Goal: Contribute content: Contribute content

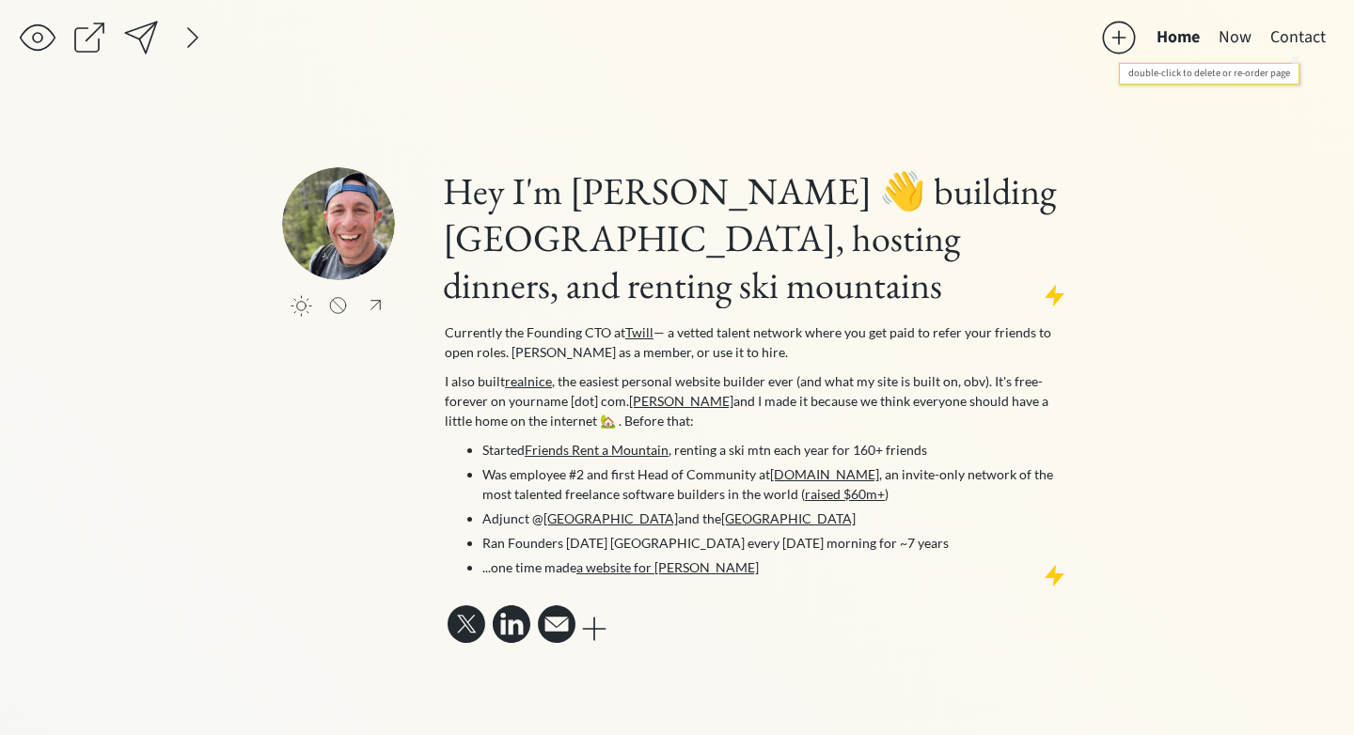
click at [1274, 40] on button "Contact" at bounding box center [1298, 38] width 74 height 38
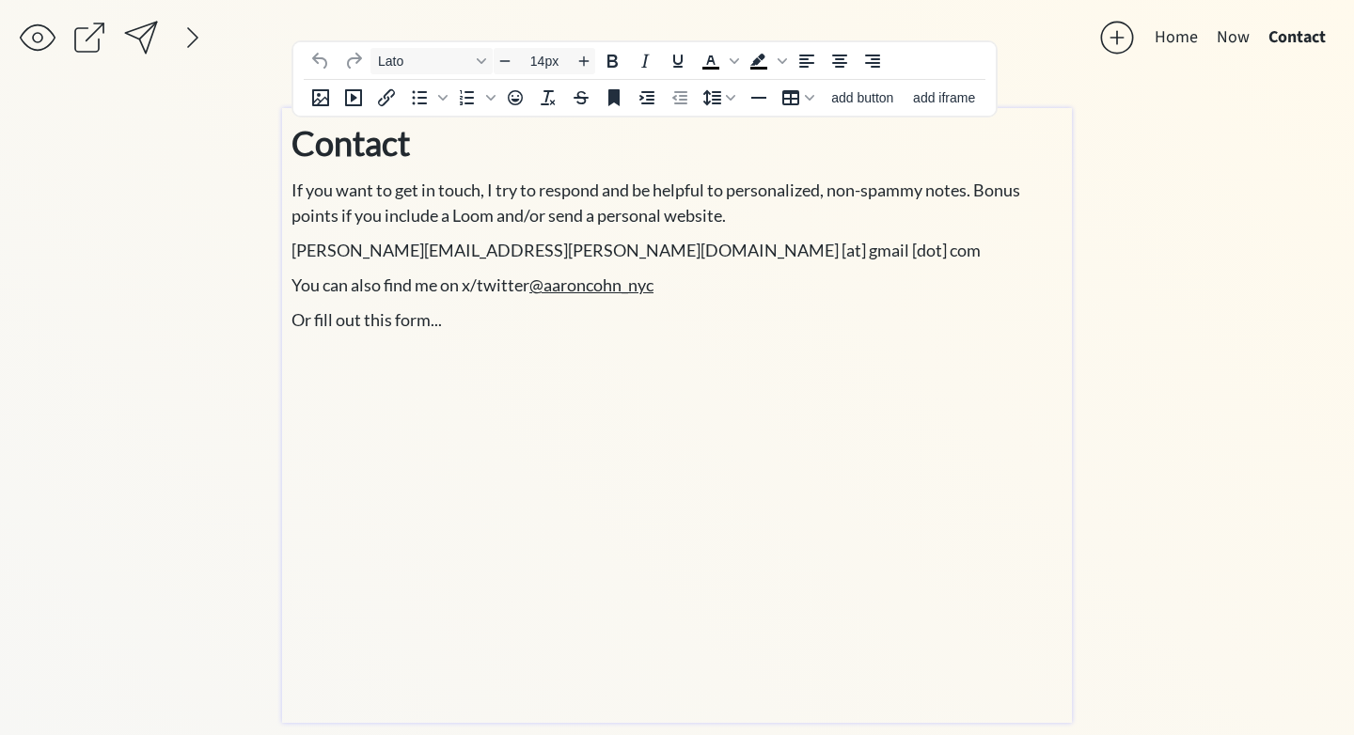
click at [562, 497] on p "﻿" at bounding box center [676, 523] width 771 height 362
type input "18px"
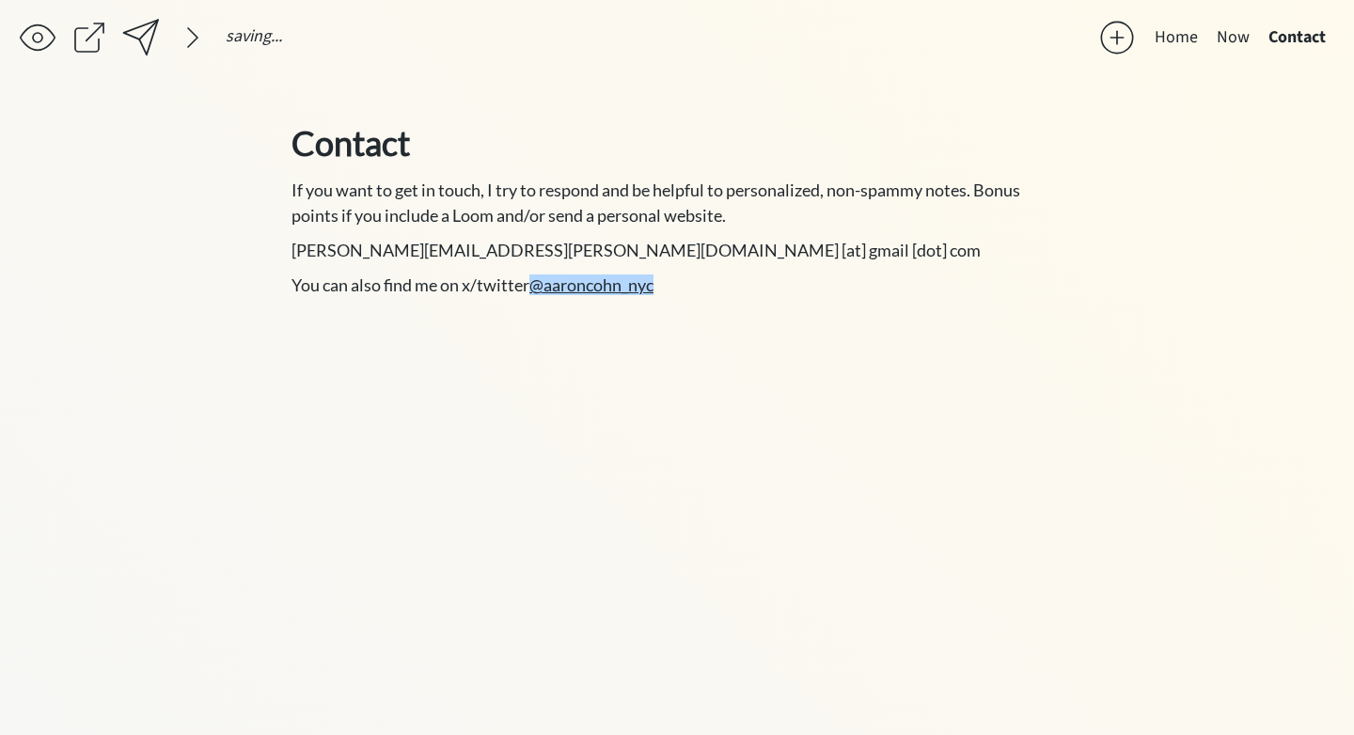
click at [589, 492] on div "click to upload a picture Hey I'm [PERSON_NAME] 👋 building Twill, hosting dinne…" at bounding box center [677, 407] width 790 height 599
click at [746, 285] on p "You can also find me on x/twitter @aaroncohn_nyc﻿" at bounding box center [676, 285] width 771 height 25
click at [303, 322] on span "fd" at bounding box center [298, 319] width 15 height 21
click at [225, 317] on div "saving... Home Now Contact click to upload a picture Hey I'm [PERSON_NAME] 👋 bu…" at bounding box center [677, 367] width 1354 height 735
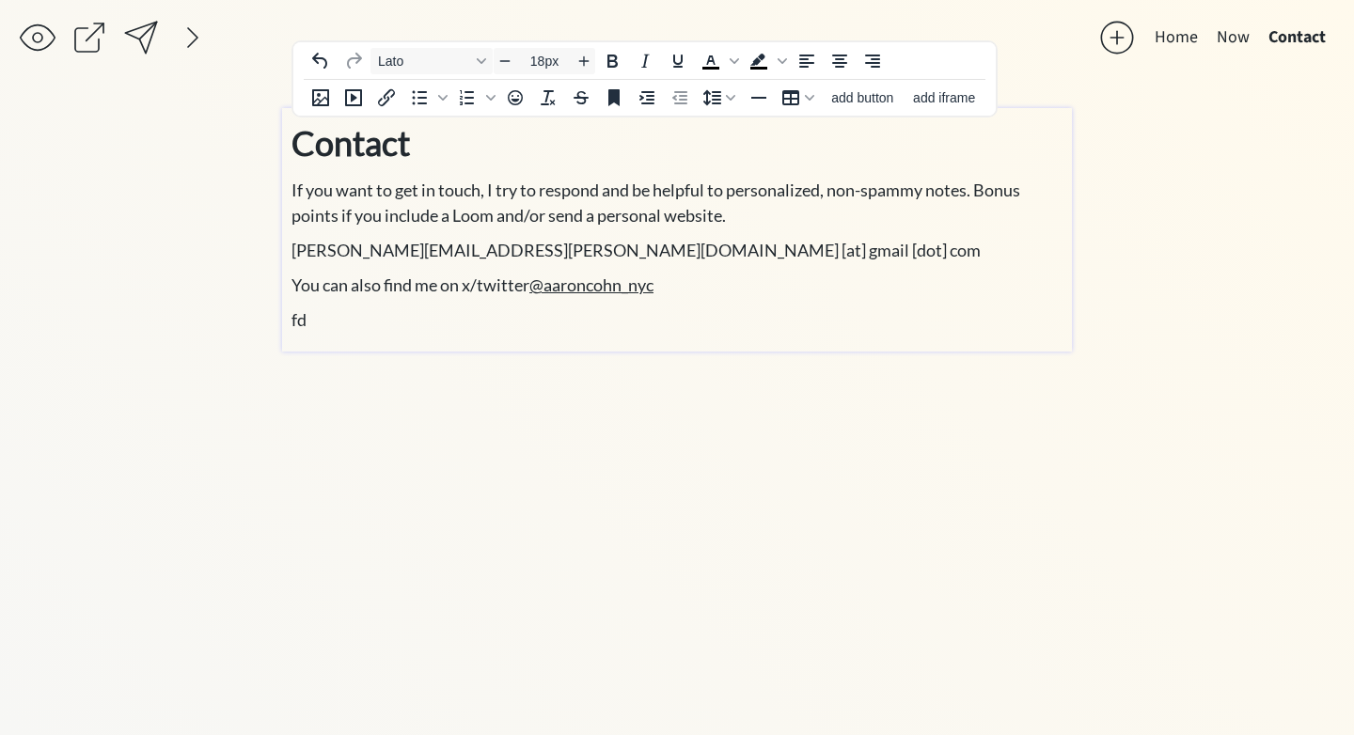
click at [293, 320] on span "fd" at bounding box center [298, 319] width 15 height 21
click at [293, 323] on span "fd" at bounding box center [298, 319] width 15 height 21
click at [300, 320] on span "fd" at bounding box center [298, 319] width 15 height 21
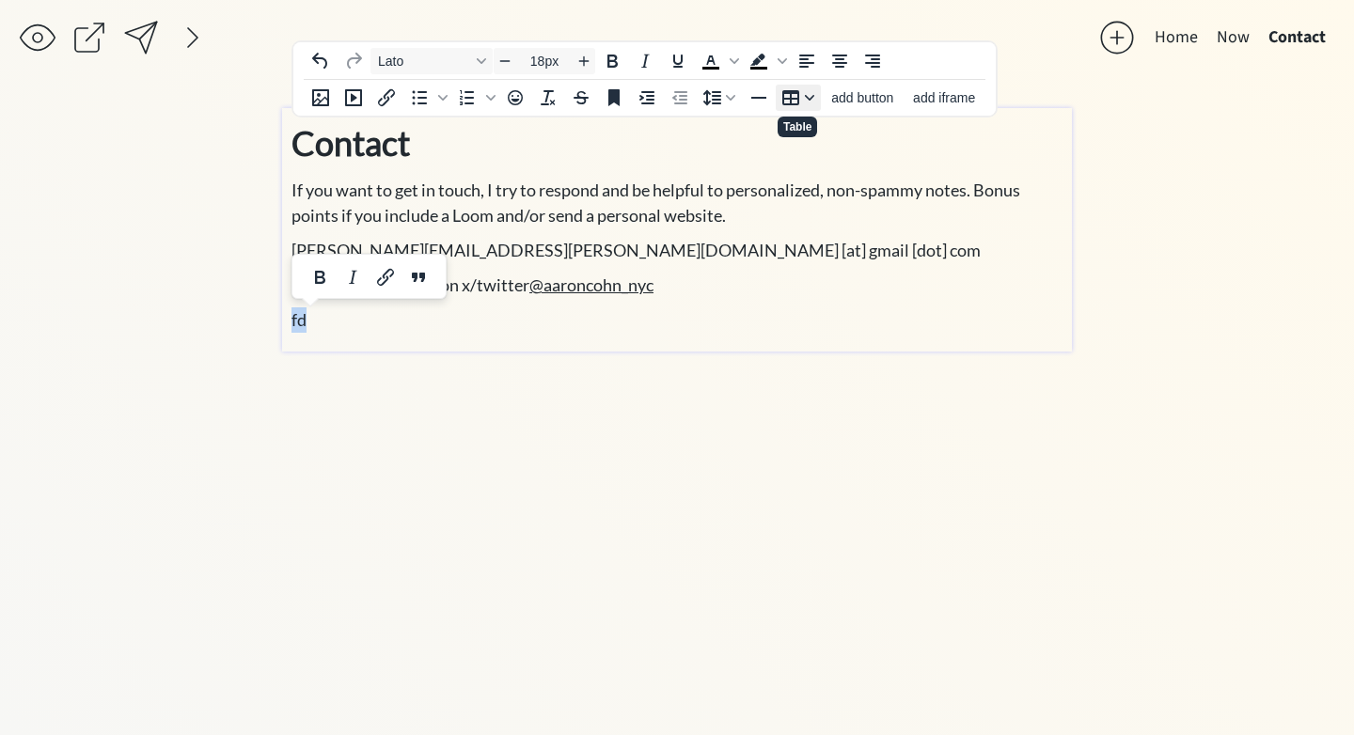
click at [809, 102] on icon "Table" at bounding box center [809, 97] width 9 height 9
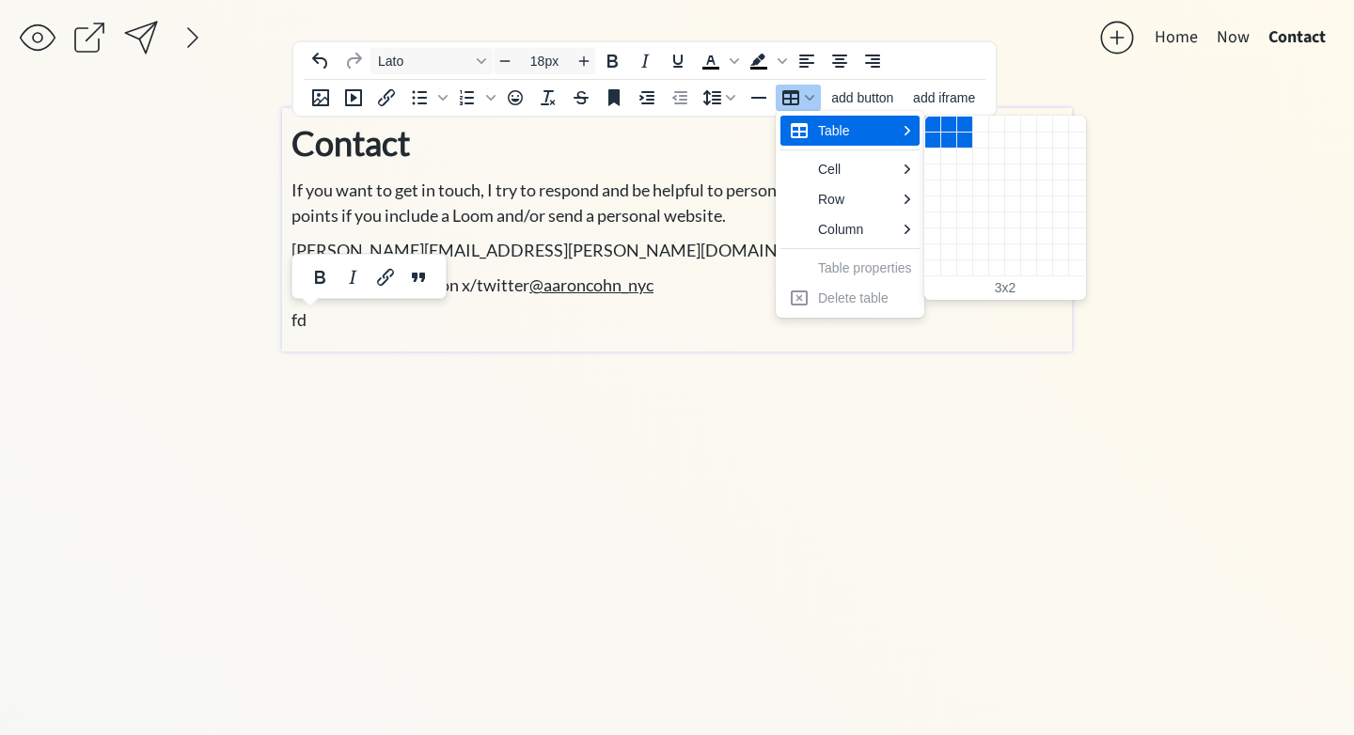
click at [961, 142] on div "3 columns, 2 rows" at bounding box center [965, 141] width 16 height 16
type input "14px"
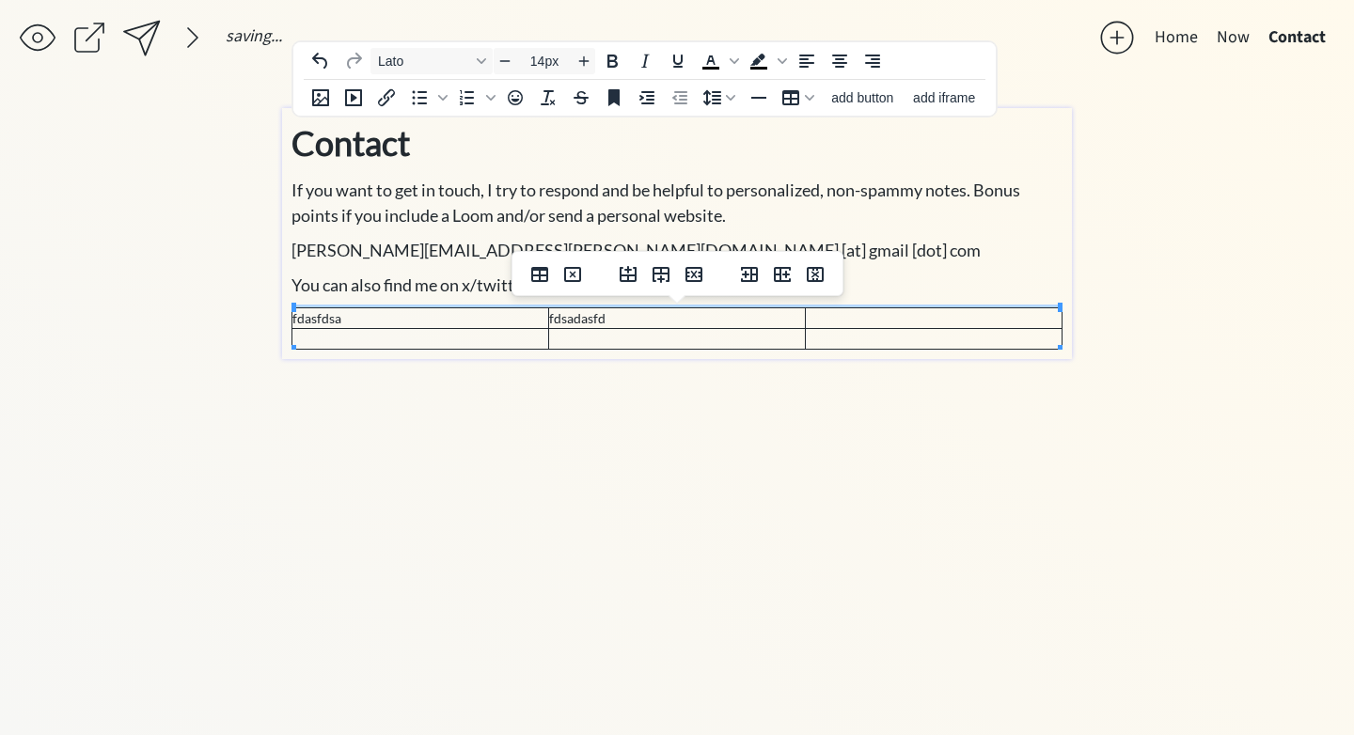
click at [850, 308] on td at bounding box center [934, 318] width 257 height 21
click at [448, 312] on td "fdasfdsa" at bounding box center [420, 318] width 257 height 21
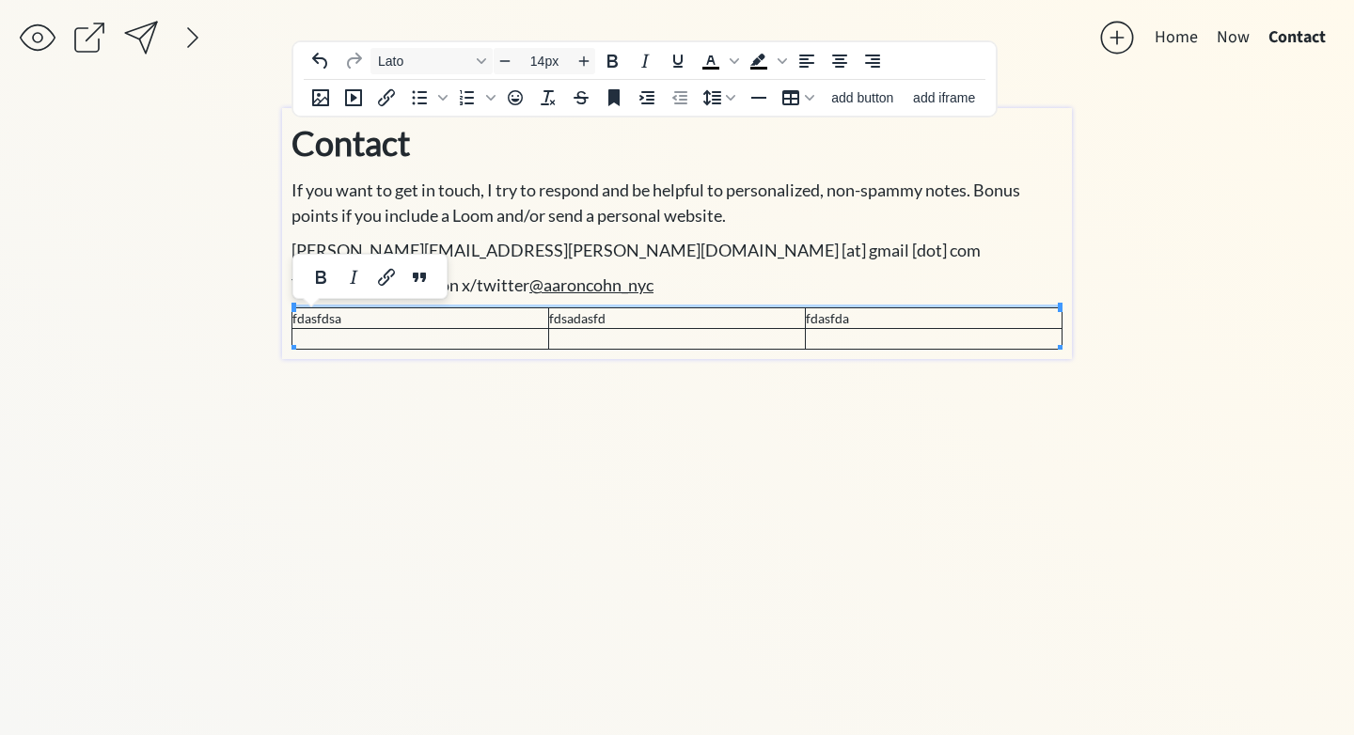
click at [328, 338] on td at bounding box center [420, 339] width 257 height 21
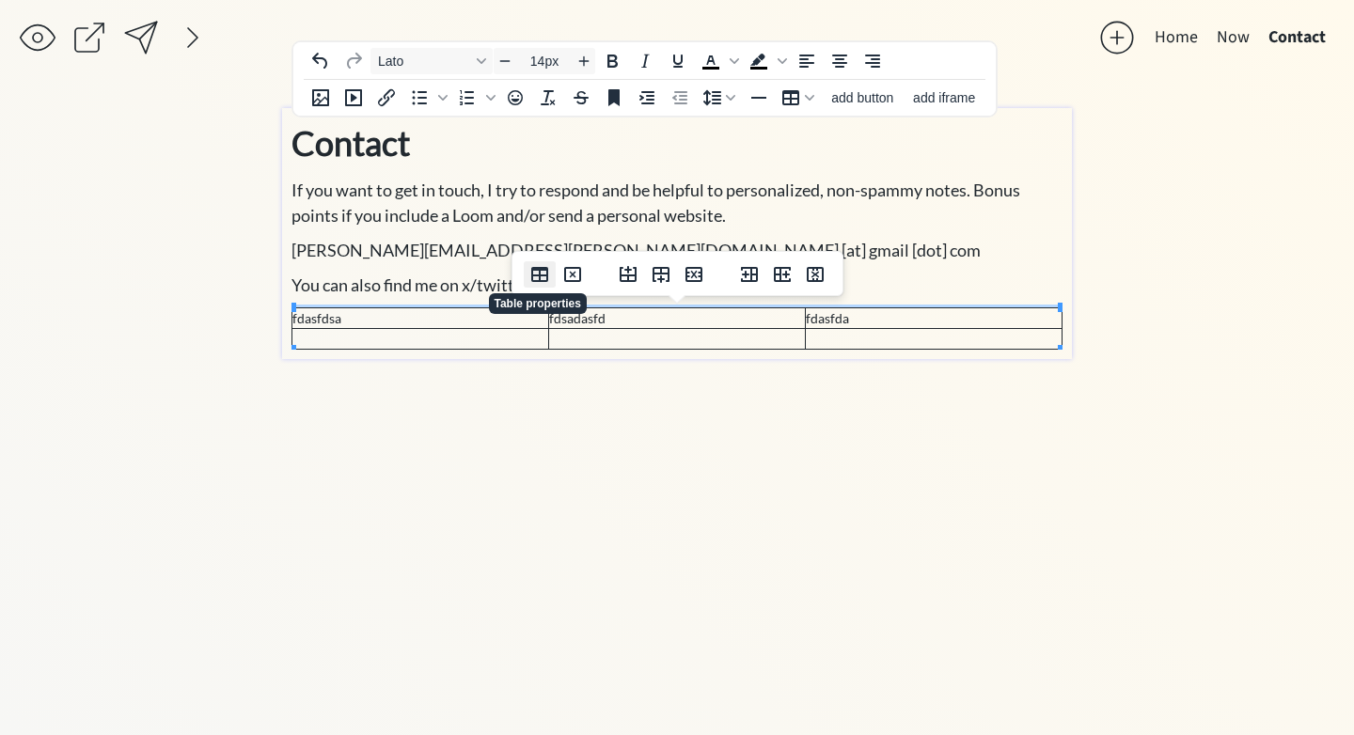
click at [543, 281] on icon "Table properties" at bounding box center [539, 274] width 17 height 15
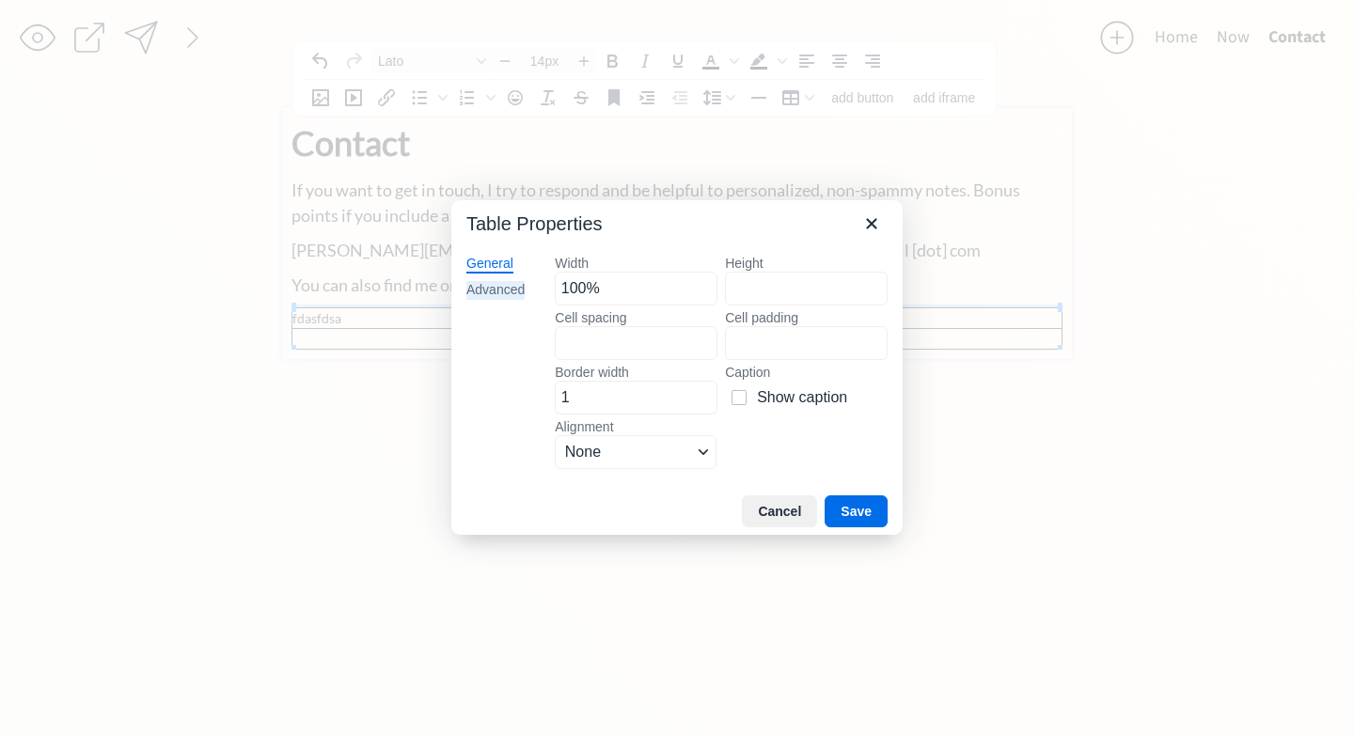
click at [498, 291] on div "Advanced" at bounding box center [495, 290] width 58 height 19
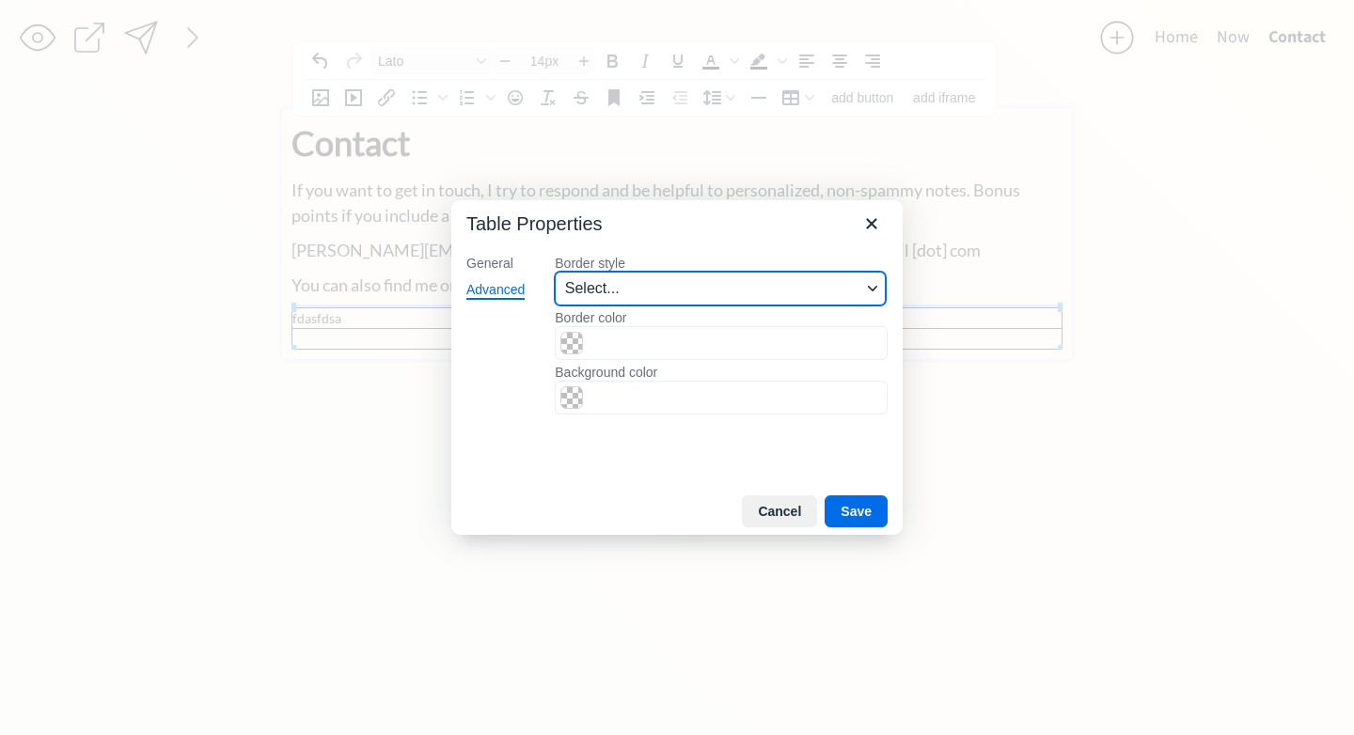
click at [603, 291] on span "Select..." at bounding box center [713, 288] width 296 height 23
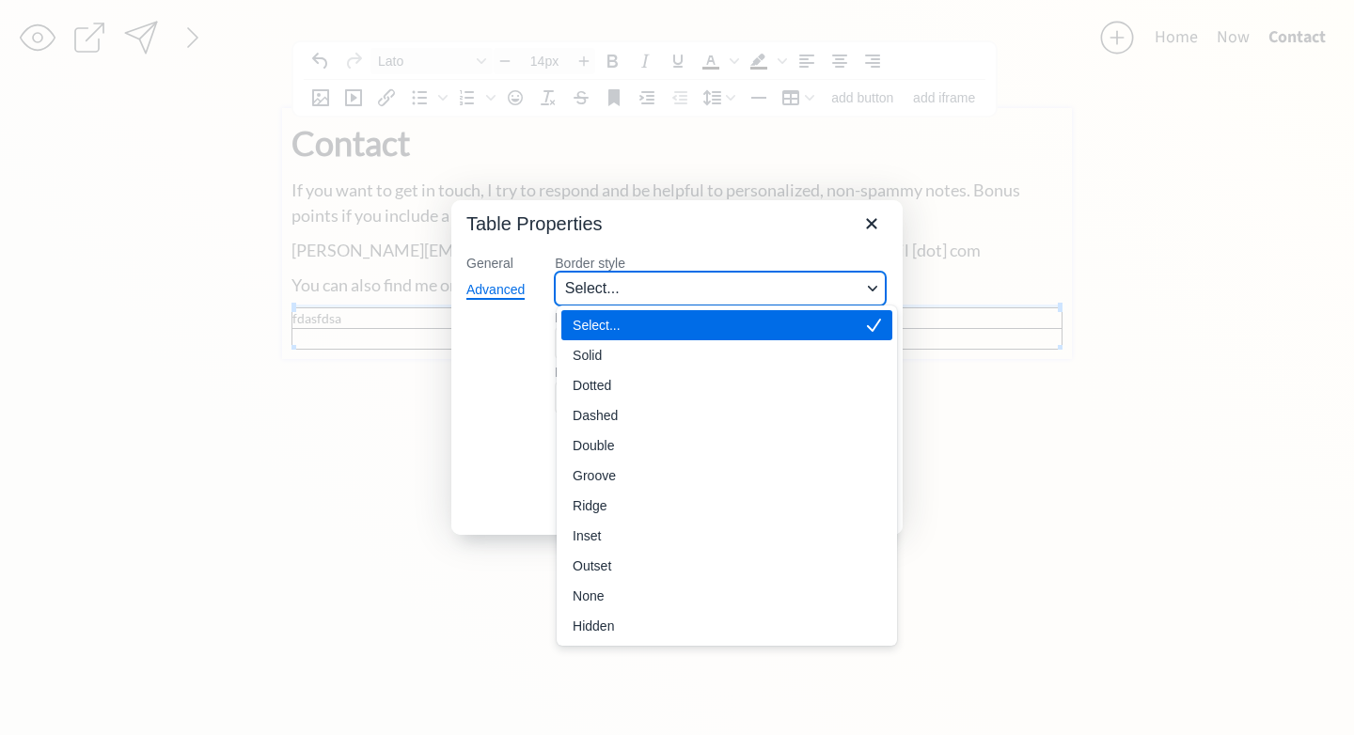
click at [603, 291] on span "Select..." at bounding box center [713, 288] width 296 height 23
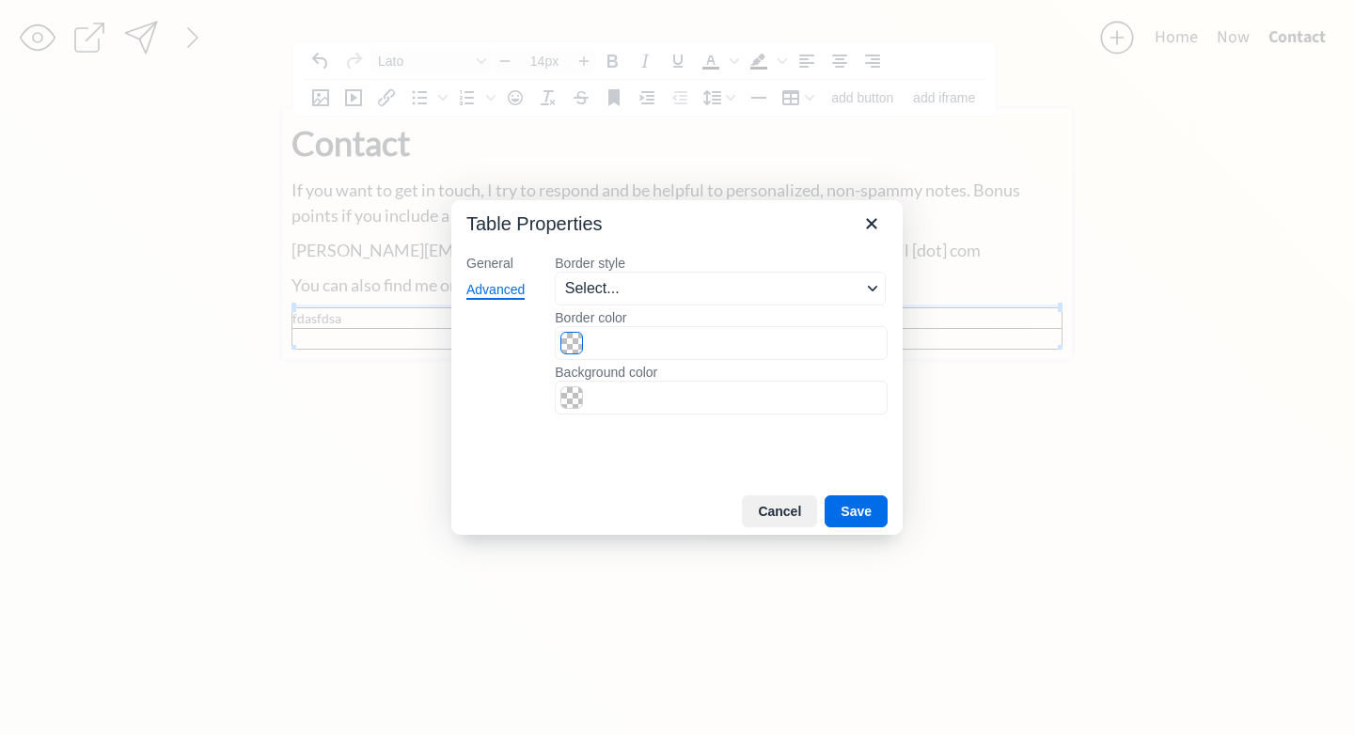
click at [573, 344] on span "Color swatch" at bounding box center [571, 343] width 23 height 23
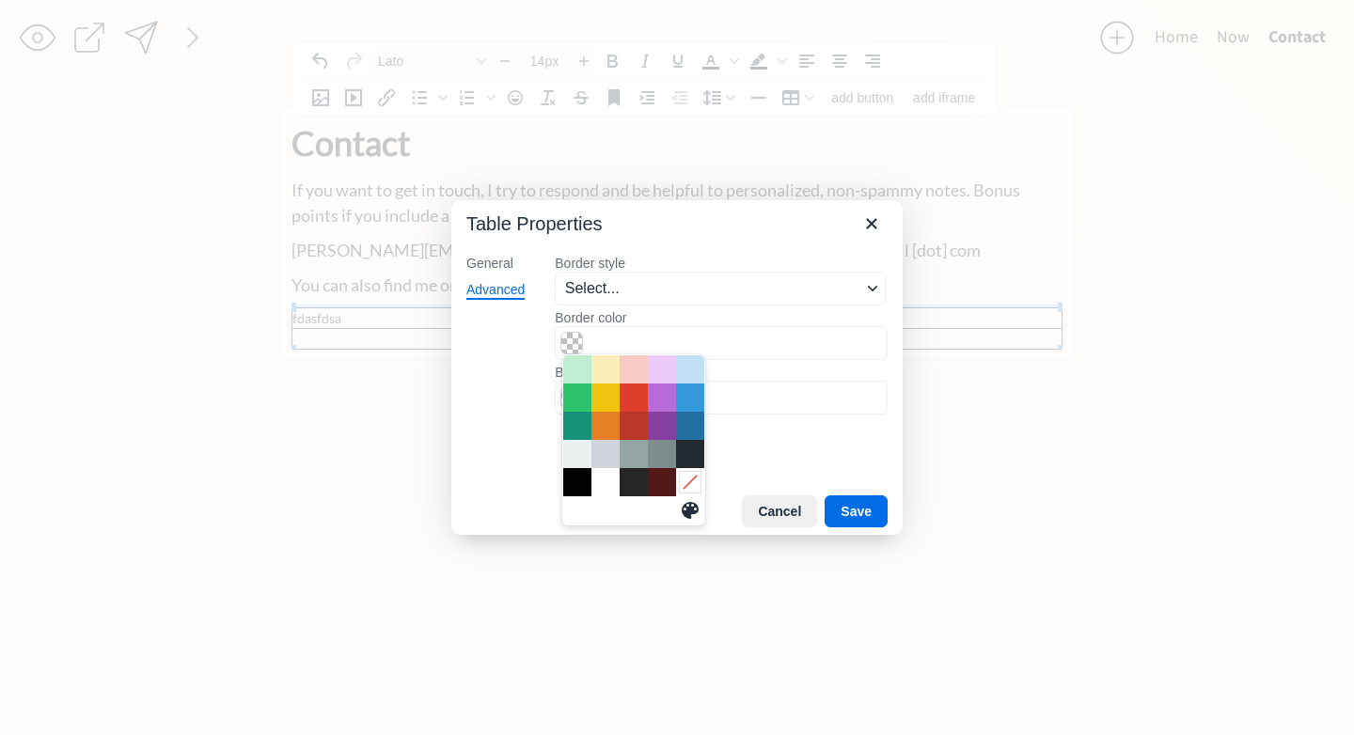
click at [685, 484] on icon "Remove color" at bounding box center [690, 482] width 18 height 18
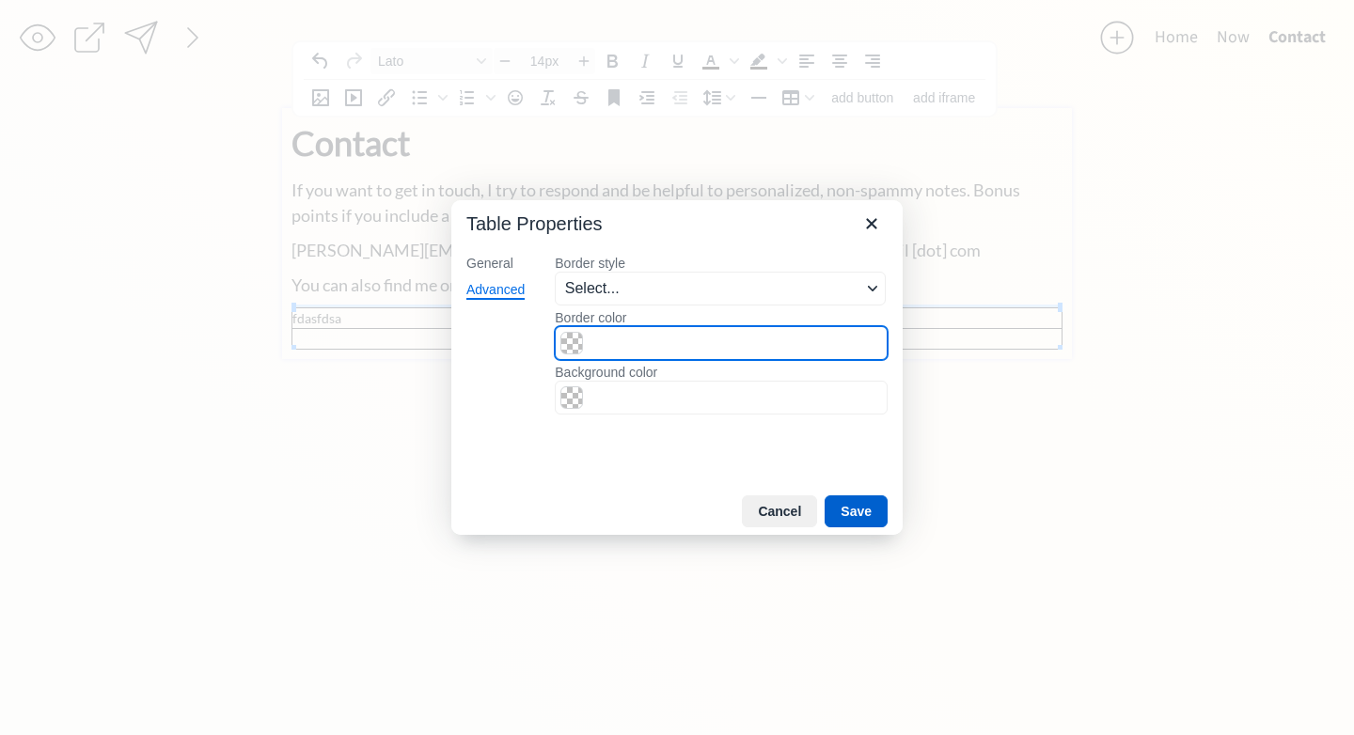
click at [860, 504] on button "Save" at bounding box center [855, 511] width 63 height 32
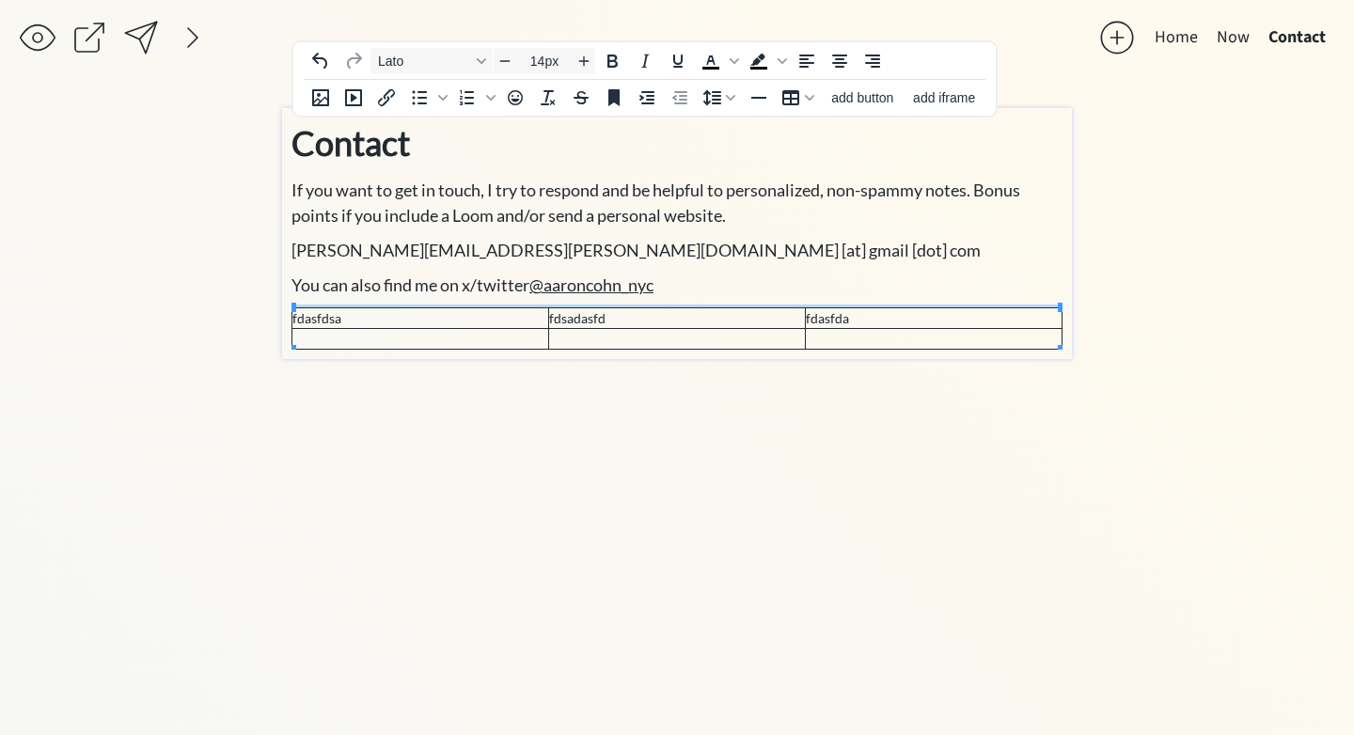
click at [317, 318] on td "fdasfdsa" at bounding box center [420, 318] width 257 height 21
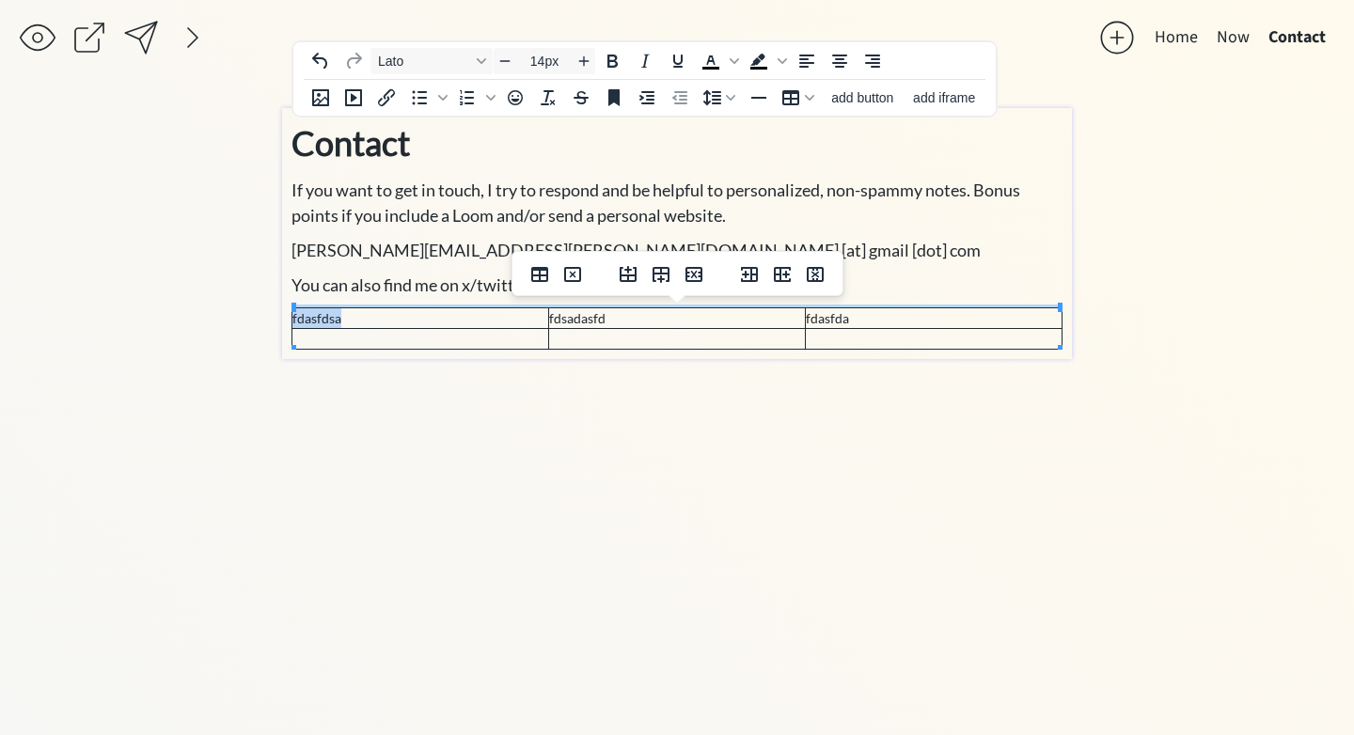
click at [317, 318] on td "fdasfdsa" at bounding box center [420, 318] width 257 height 21
click at [329, 336] on td at bounding box center [420, 339] width 257 height 21
click at [537, 280] on icon "Table properties" at bounding box center [539, 274] width 17 height 15
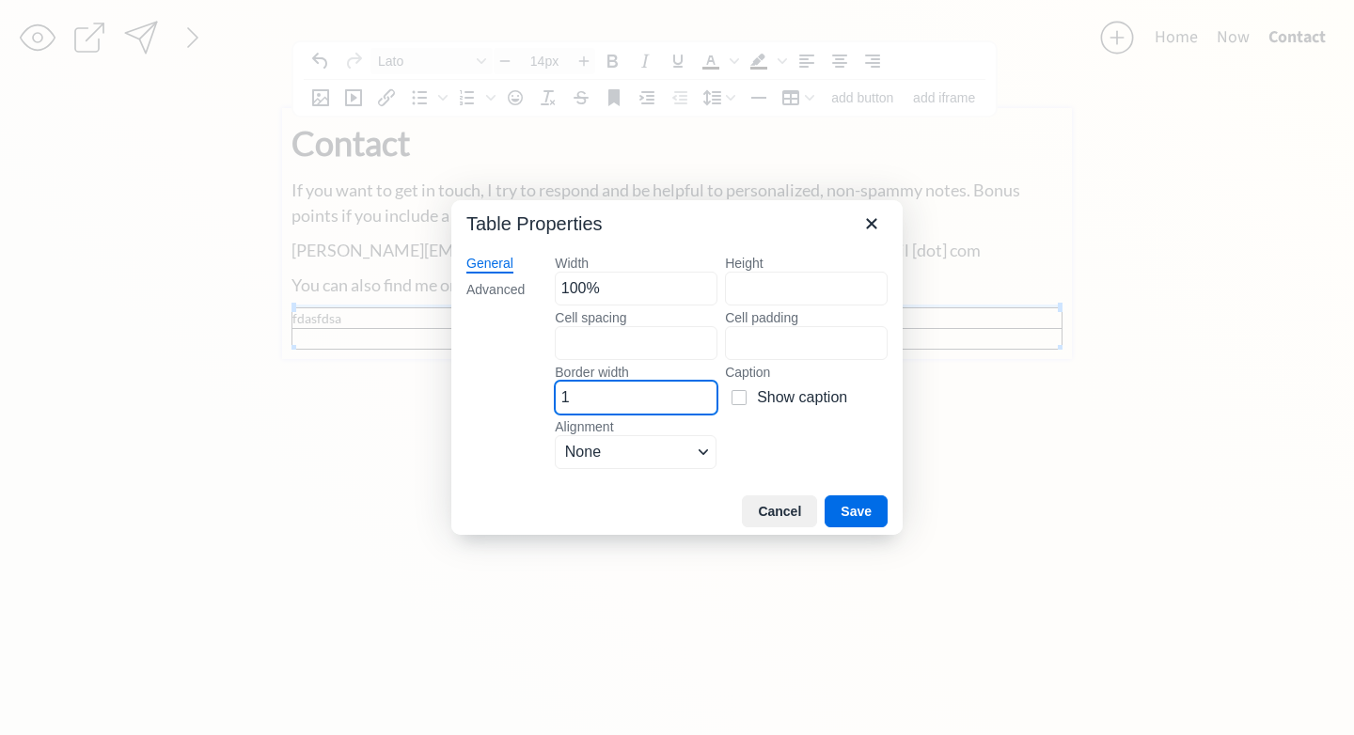
click at [650, 408] on input "1" at bounding box center [636, 398] width 163 height 34
type input "0"
click at [856, 520] on button "Save" at bounding box center [855, 511] width 63 height 32
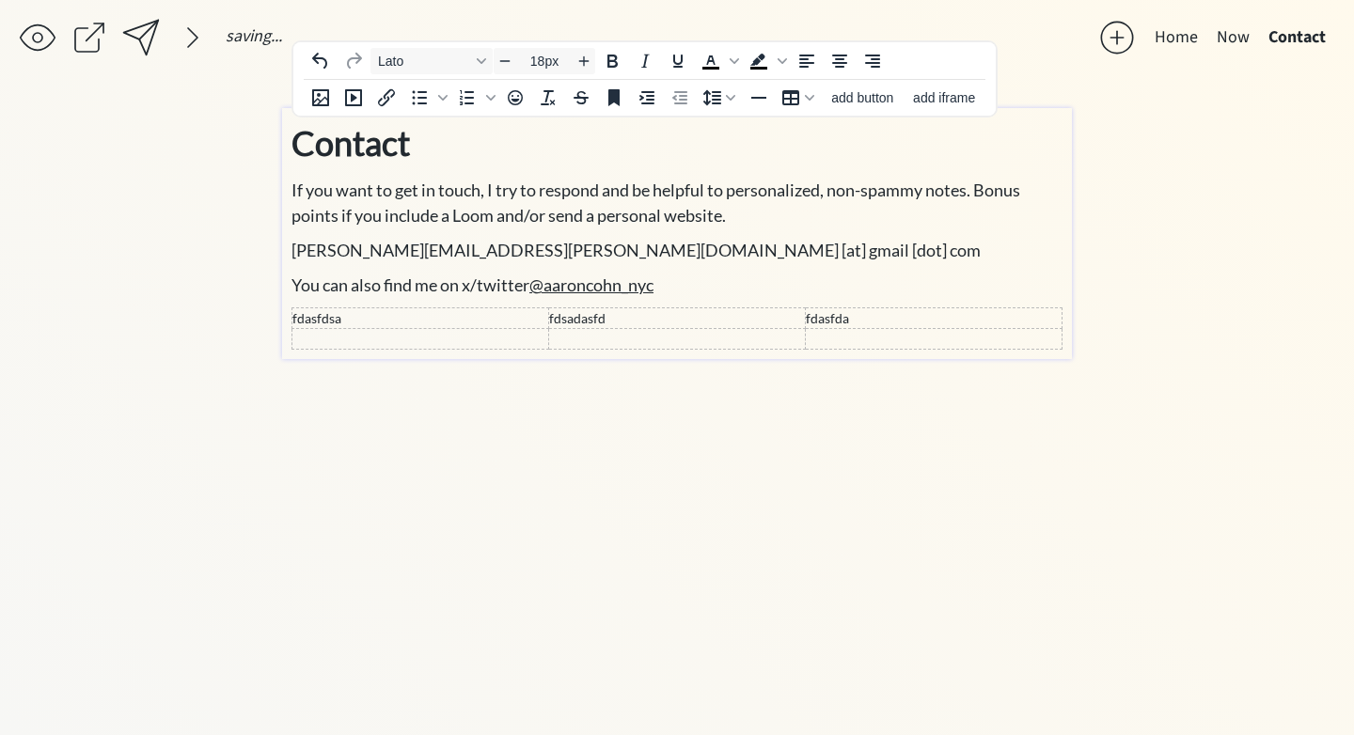
click at [432, 251] on span "[PERSON_NAME][EMAIL_ADDRESS][PERSON_NAME][DOMAIN_NAME] [at] gmail [dot] com" at bounding box center [635, 250] width 689 height 21
click at [416, 310] on td "fdasfdsa" at bounding box center [420, 318] width 257 height 21
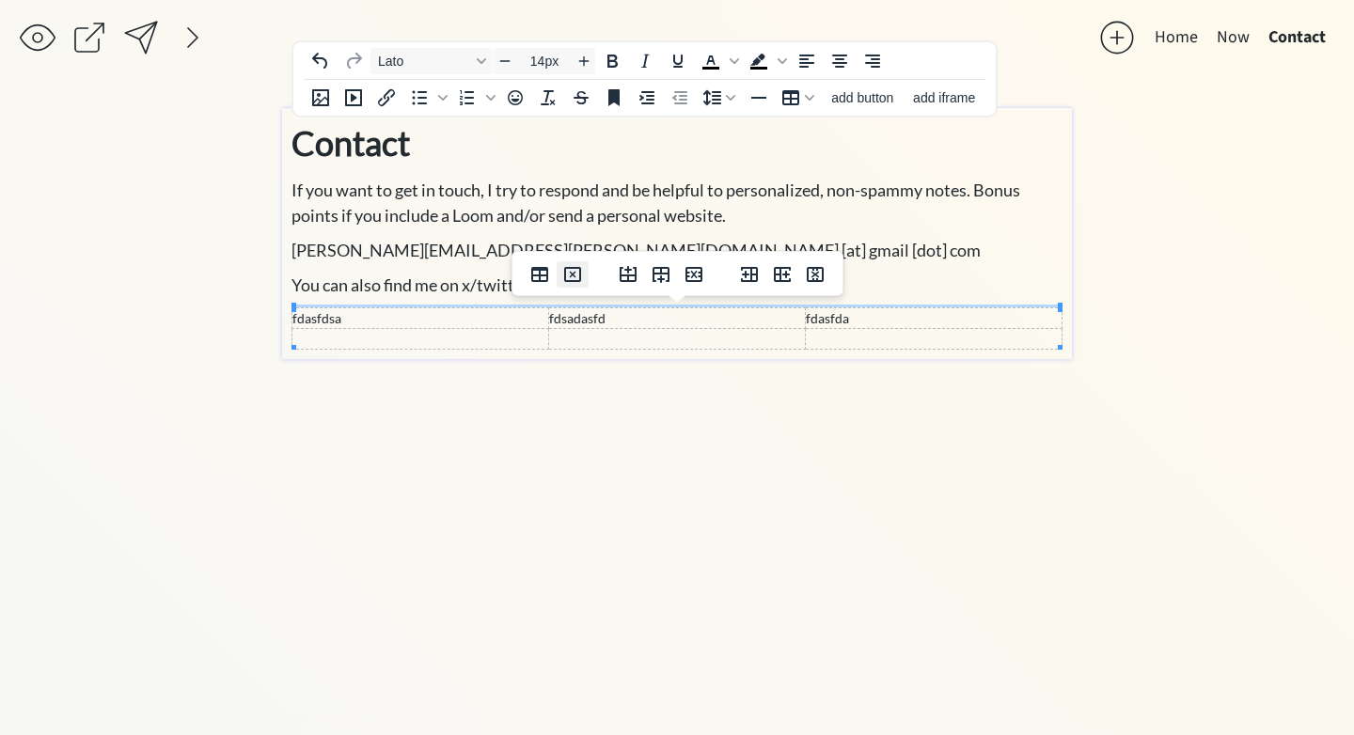
click at [570, 274] on icon "Delete table" at bounding box center [572, 275] width 7 height 7
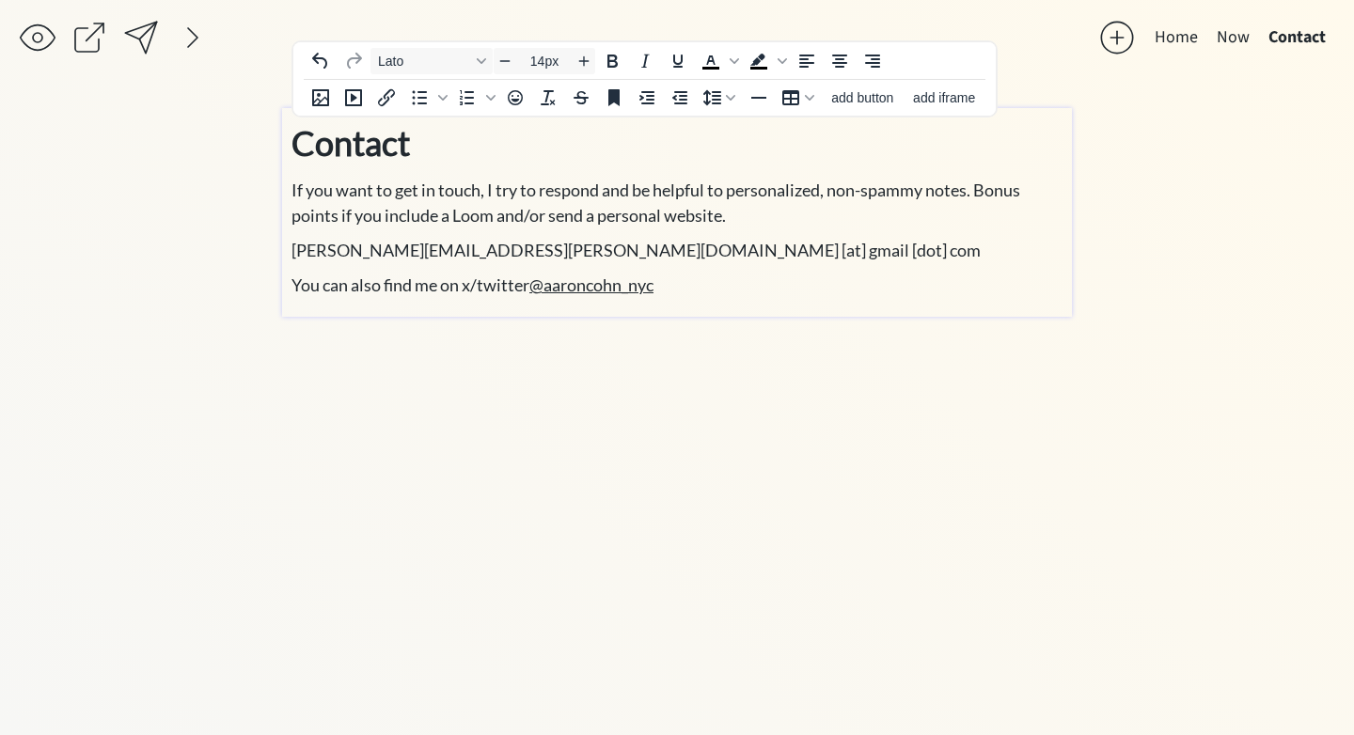
type input "18px"
click at [724, 296] on p "You can also find me on x/twitter @aaroncohn_nyc﻿" at bounding box center [676, 285] width 771 height 25
click at [716, 293] on p "You can also find me on x/twitter @aaroncohn_nyc﻿" at bounding box center [676, 285] width 771 height 25
click at [504, 280] on span "You can also find me on x/twitter @aaroncohn_nyc﻿" at bounding box center [472, 285] width 362 height 21
click at [699, 275] on p "You can also find me on x/twitter @aaroncohn_nyc﻿" at bounding box center [676, 285] width 771 height 25
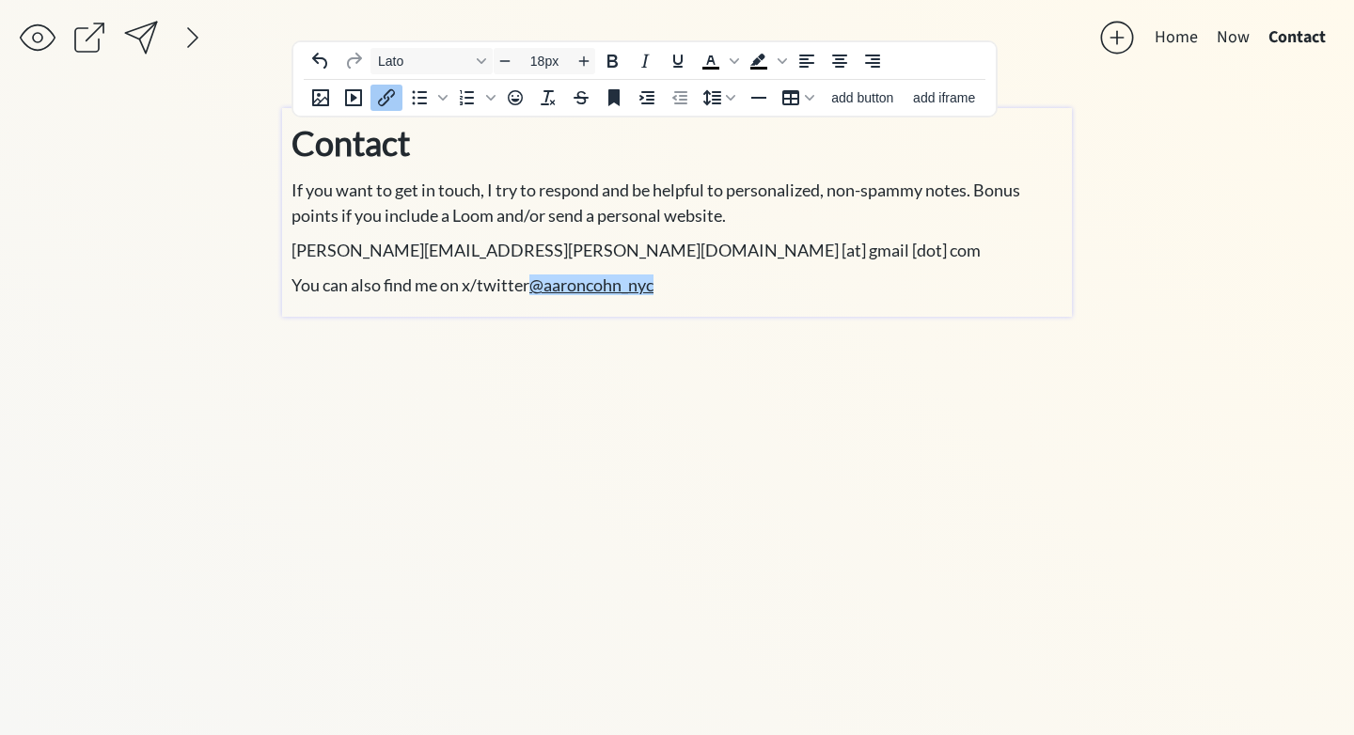
click at [698, 283] on p "You can also find me on x/twitter @aaroncohn_nyc﻿" at bounding box center [676, 285] width 771 height 25
